Goal: Use online tool/utility: Utilize a website feature to perform a specific function

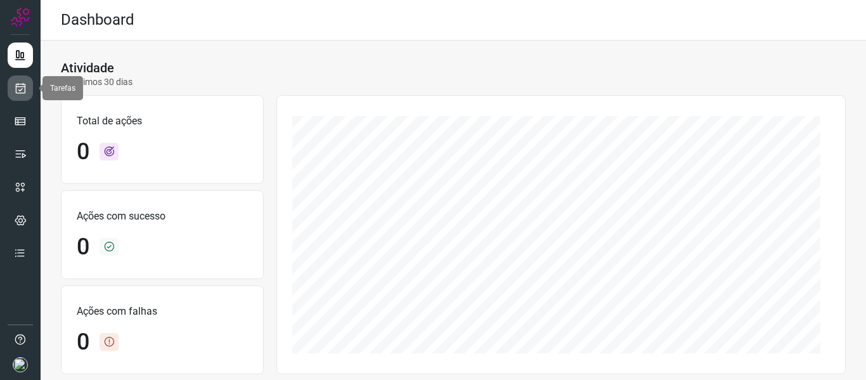
click at [20, 96] on link at bounding box center [20, 87] width 25 height 25
click at [26, 85] on icon at bounding box center [20, 88] width 13 height 13
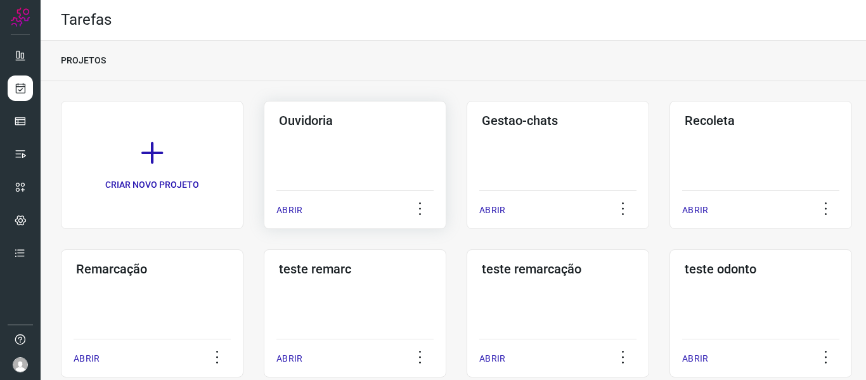
click at [287, 212] on p "ABRIR" at bounding box center [290, 210] width 26 height 13
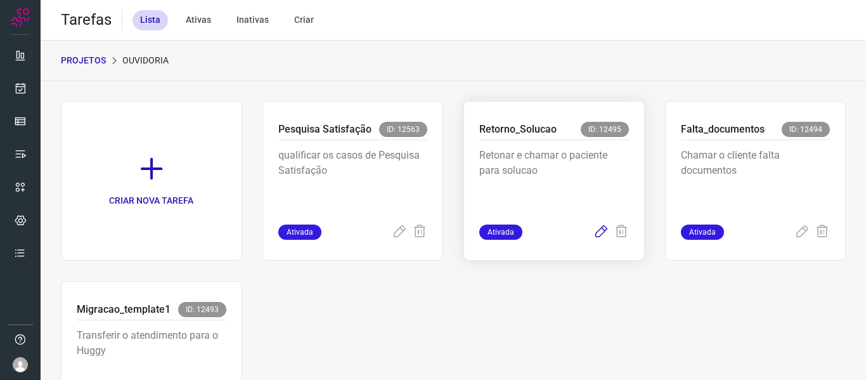
click at [594, 232] on icon at bounding box center [601, 232] width 15 height 15
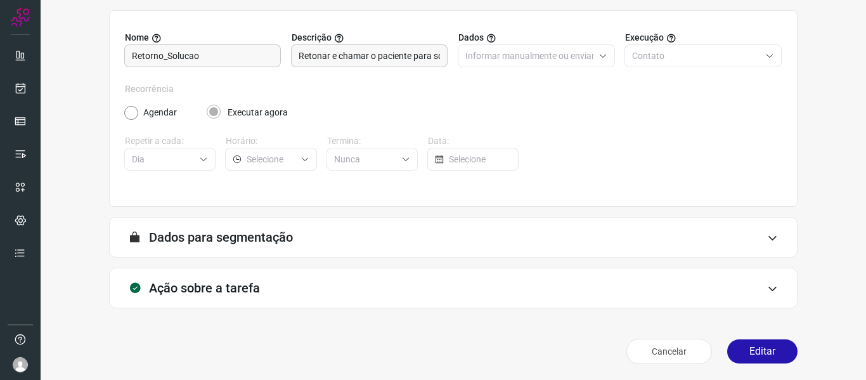
scroll to position [115, 0]
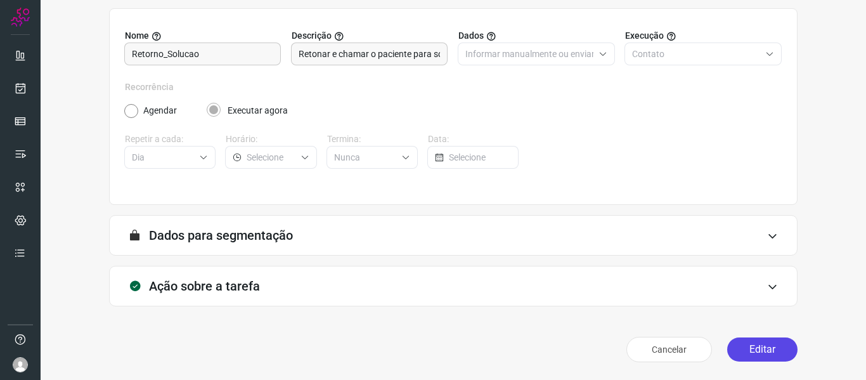
click at [750, 342] on button "Editar" at bounding box center [762, 349] width 70 height 24
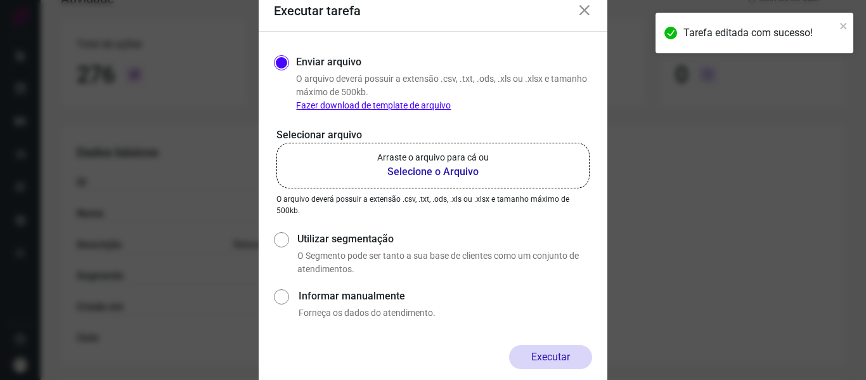
click at [386, 175] on b "Selecione o Arquivo" at bounding box center [433, 171] width 112 height 15
click at [0, 0] on input "Arraste o arquivo para cá ou Selecione o Arquivo" at bounding box center [0, 0] width 0 height 0
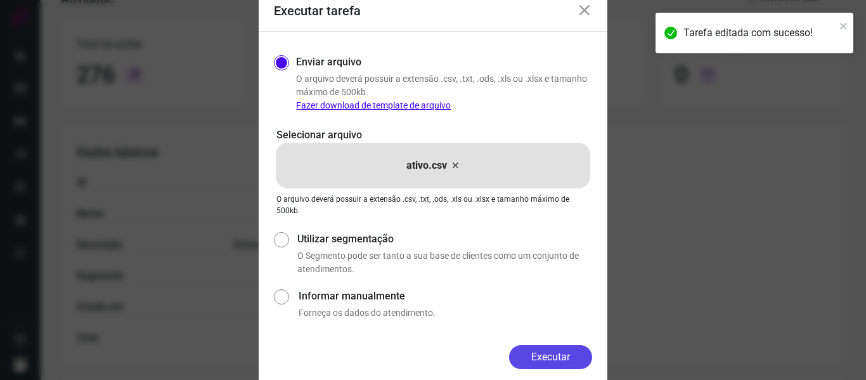
click at [568, 348] on button "Executar" at bounding box center [550, 357] width 83 height 24
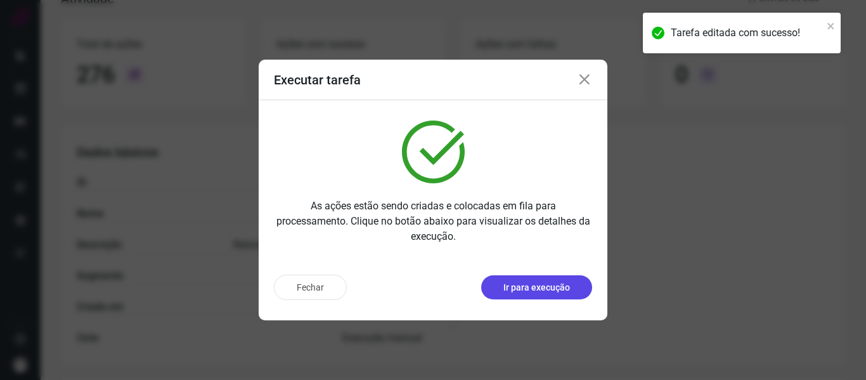
click at [539, 288] on p "Ir para execução" at bounding box center [537, 287] width 67 height 13
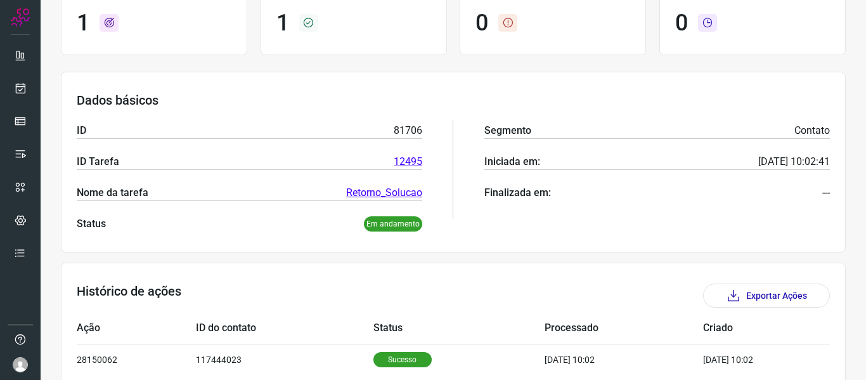
scroll to position [174, 0]
